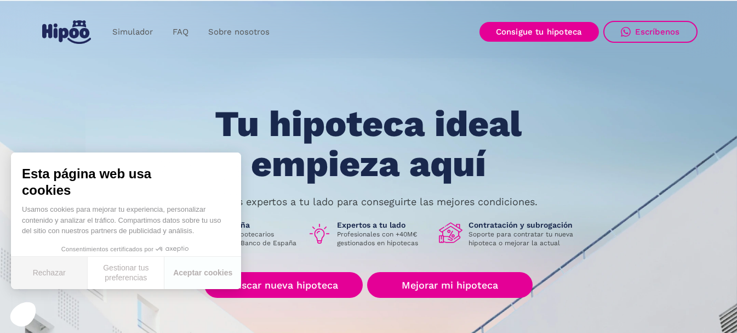
click at [73, 275] on button "Rechazar" at bounding box center [49, 273] width 77 height 32
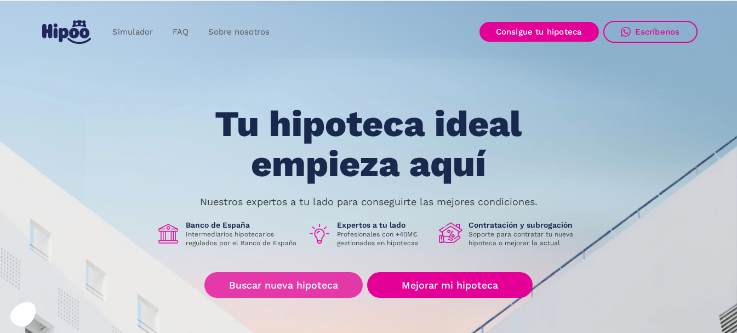
click at [331, 278] on link "Buscar nueva hipoteca" at bounding box center [284, 285] width 158 height 26
